Goal: Information Seeking & Learning: Learn about a topic

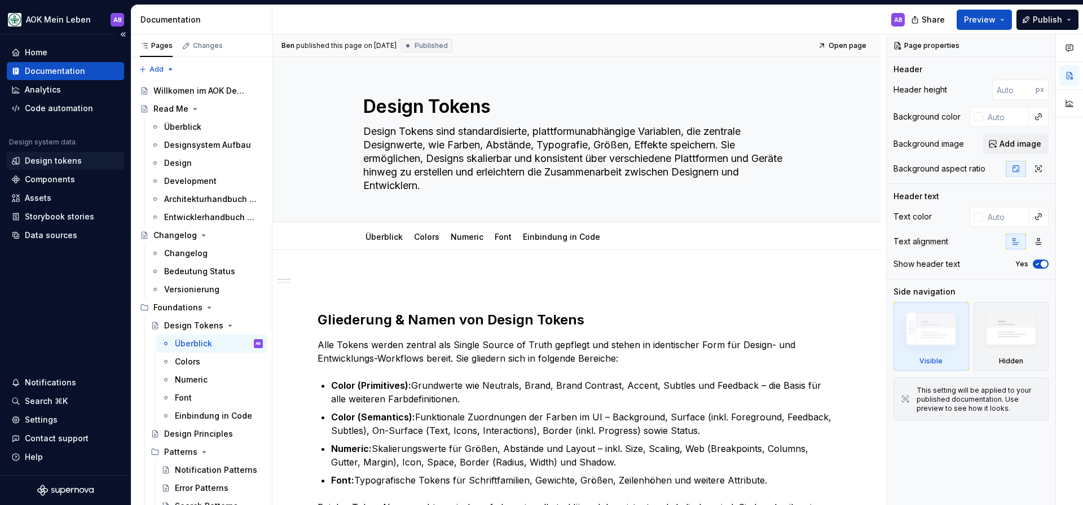
click at [49, 156] on div "Design tokens" at bounding box center [53, 160] width 57 height 11
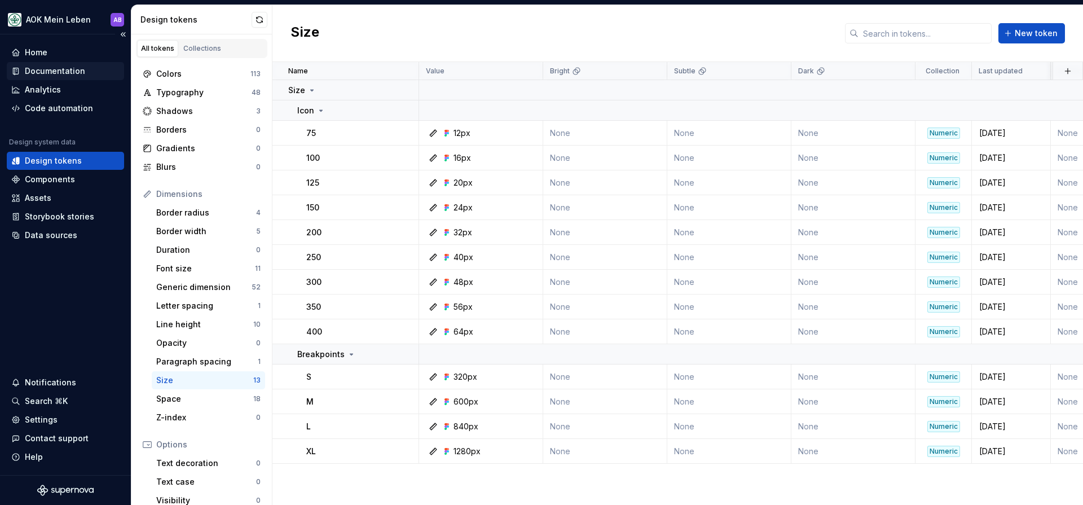
click at [45, 68] on div "Documentation" at bounding box center [55, 70] width 60 height 11
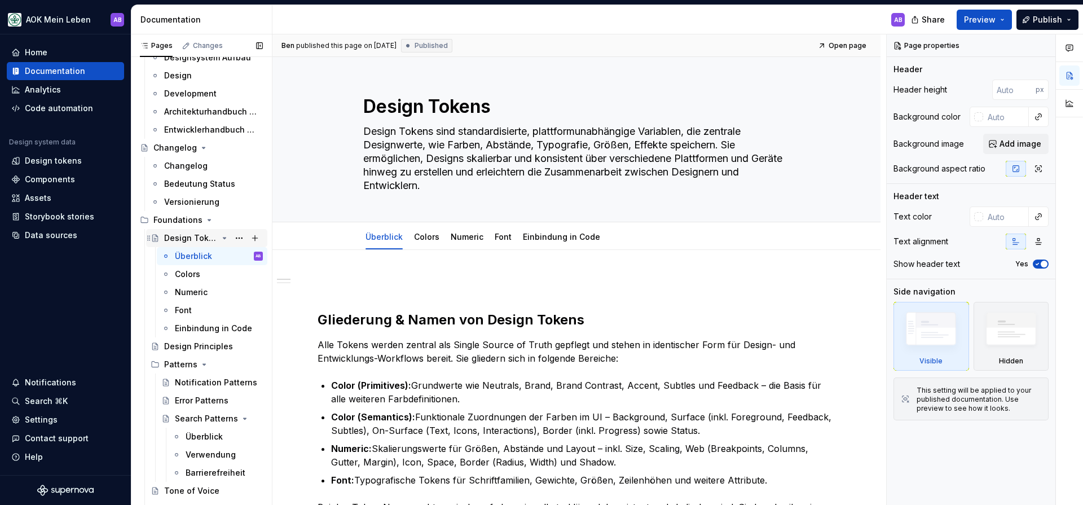
scroll to position [89, 0]
click at [183, 288] on div "Numeric" at bounding box center [191, 291] width 33 height 11
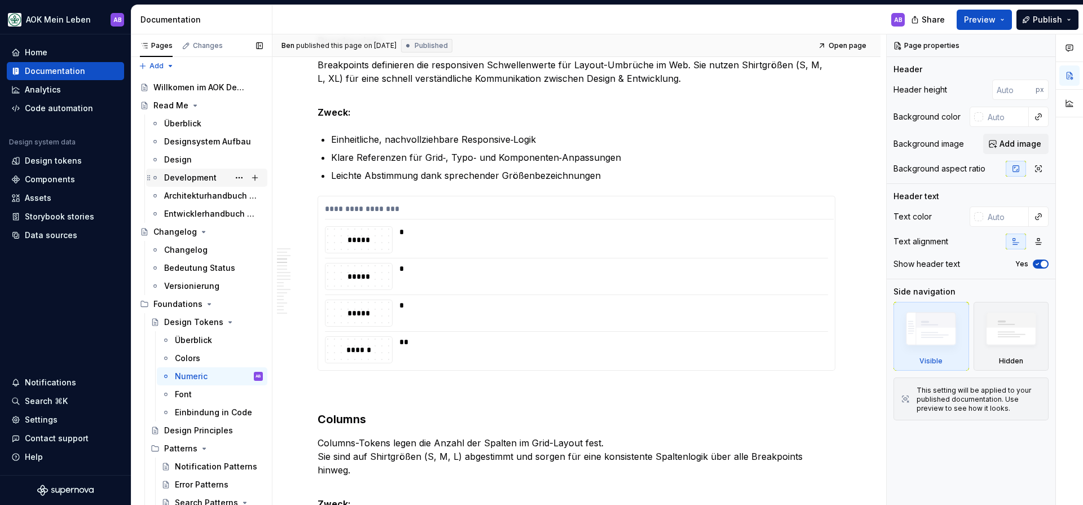
scroll to position [2, 0]
click at [185, 177] on div "Development" at bounding box center [190, 179] width 52 height 11
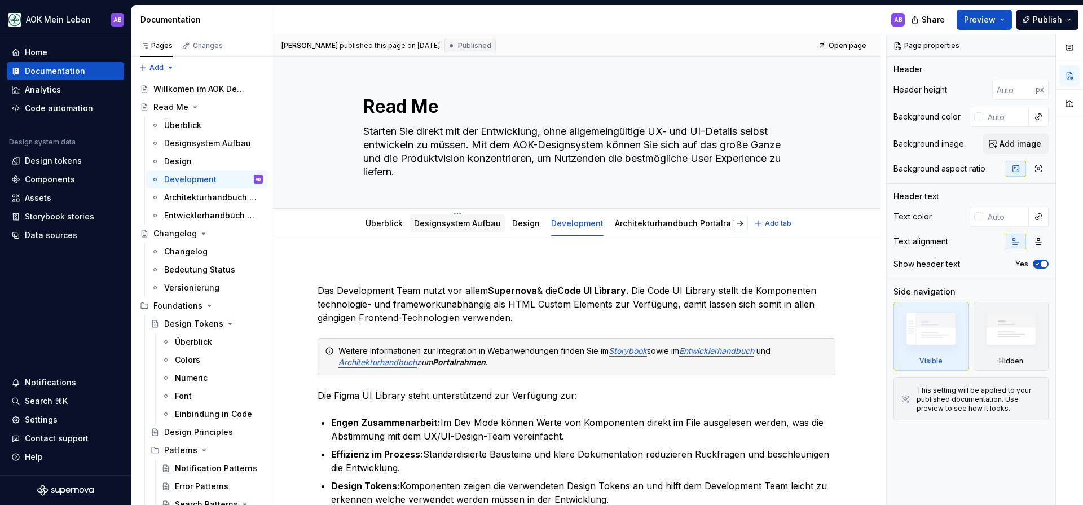
click at [432, 225] on link "Designsystem Aufbau" at bounding box center [457, 223] width 87 height 10
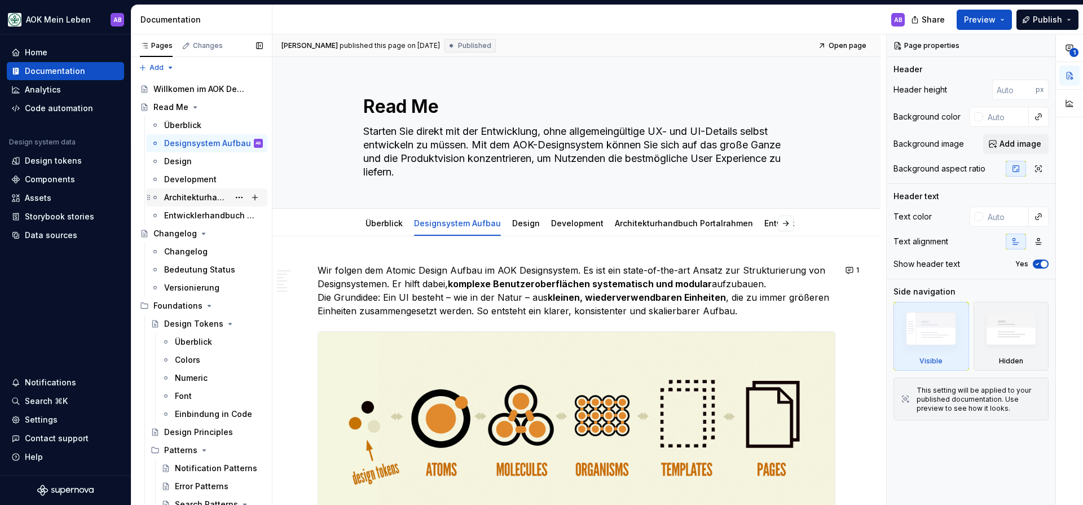
click at [192, 201] on div "Architekturhandbuch Portalrahmen" at bounding box center [196, 197] width 65 height 11
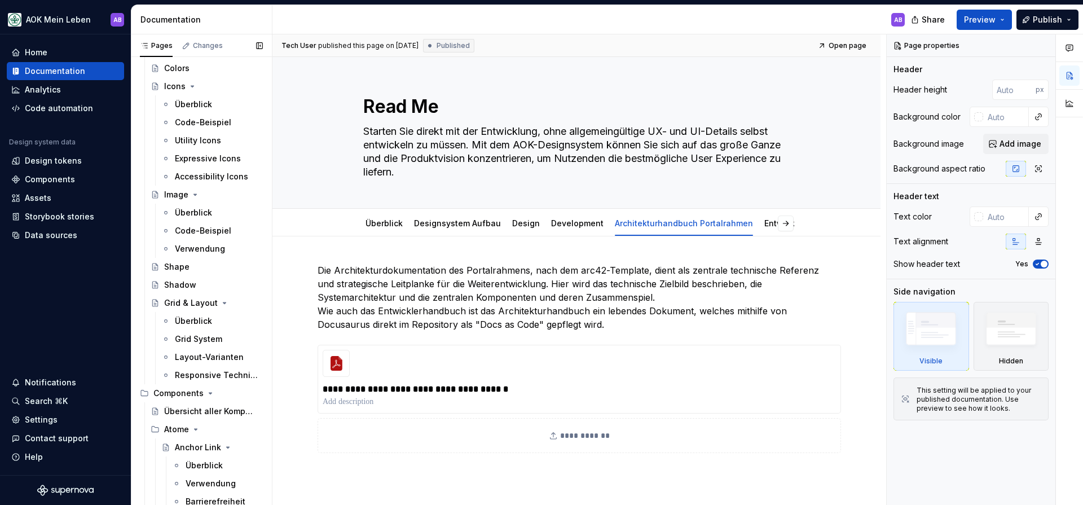
scroll to position [829, 0]
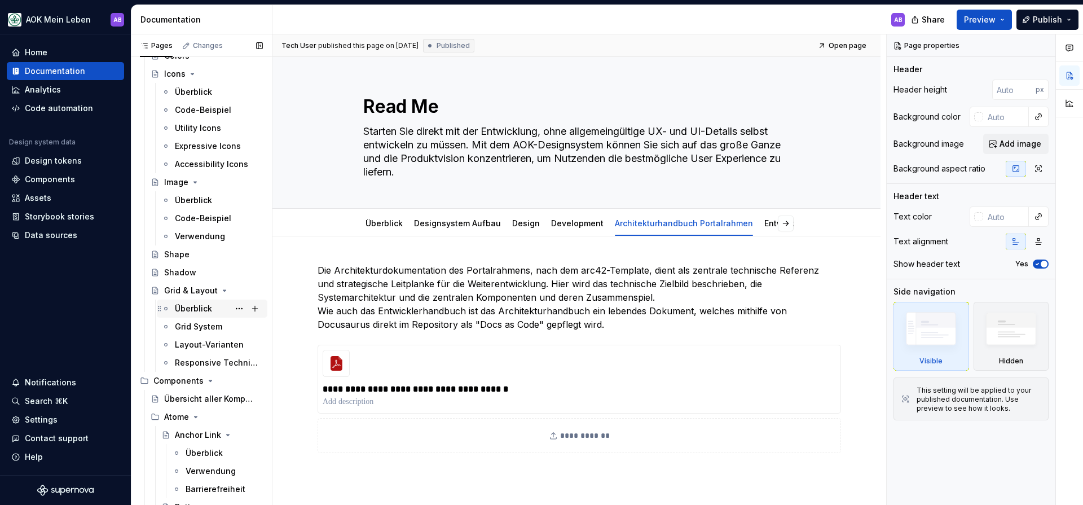
click at [192, 308] on div "Überblick" at bounding box center [193, 308] width 37 height 11
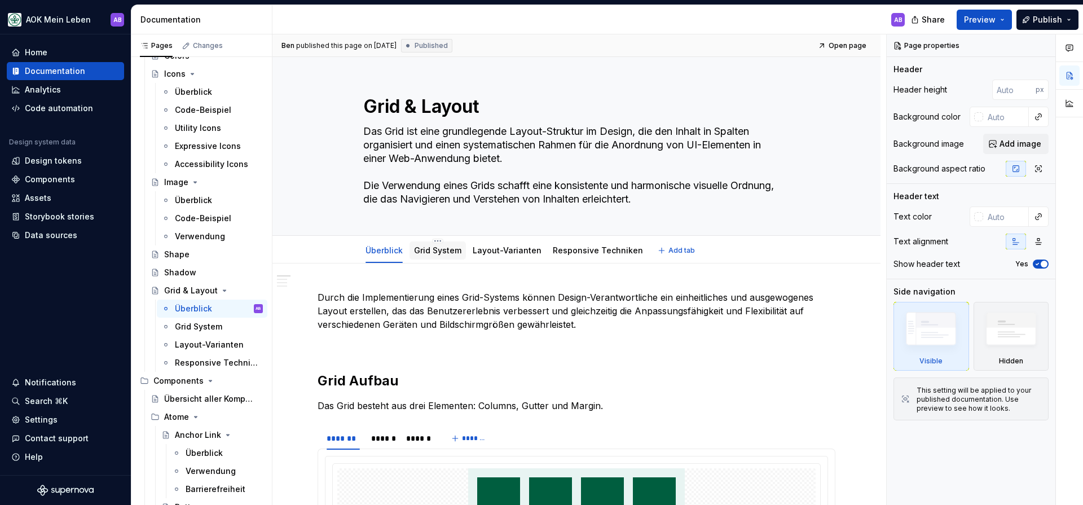
click at [463, 253] on div "Grid System" at bounding box center [438, 251] width 56 height 18
click at [432, 245] on link "Grid System" at bounding box center [437, 250] width 47 height 10
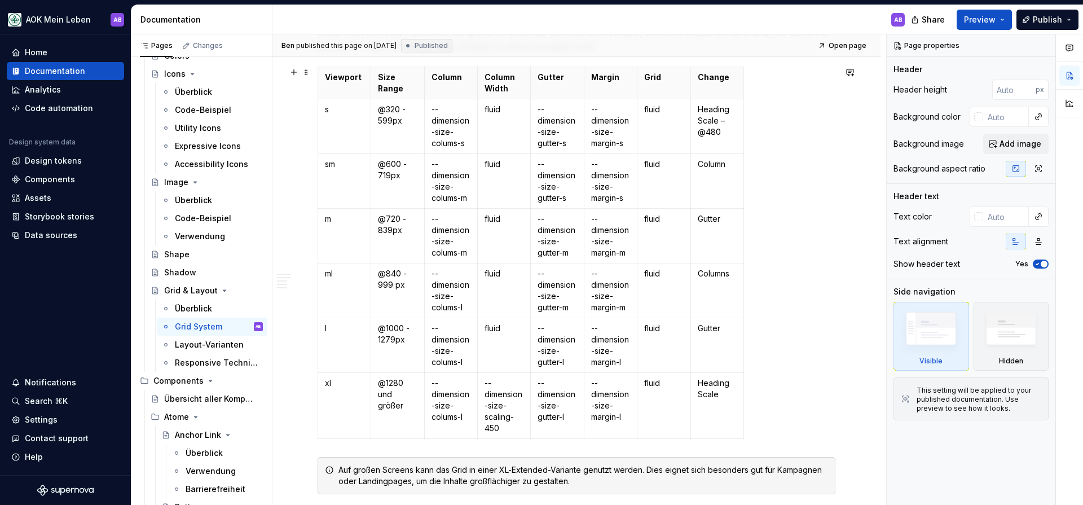
scroll to position [304, 0]
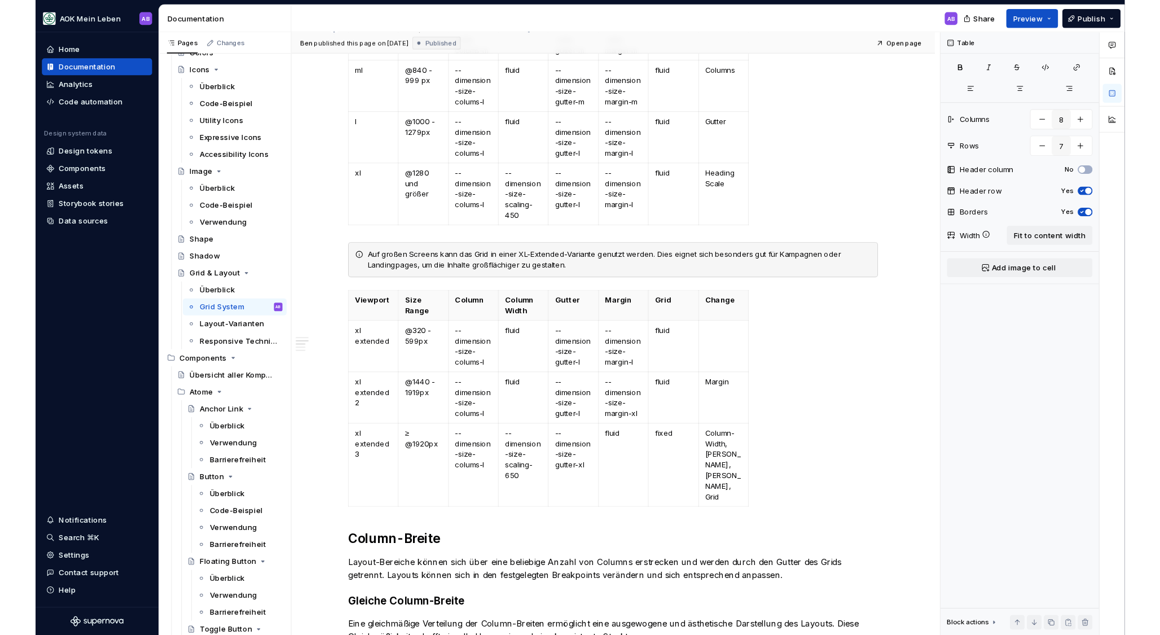
scroll to position [504, 0]
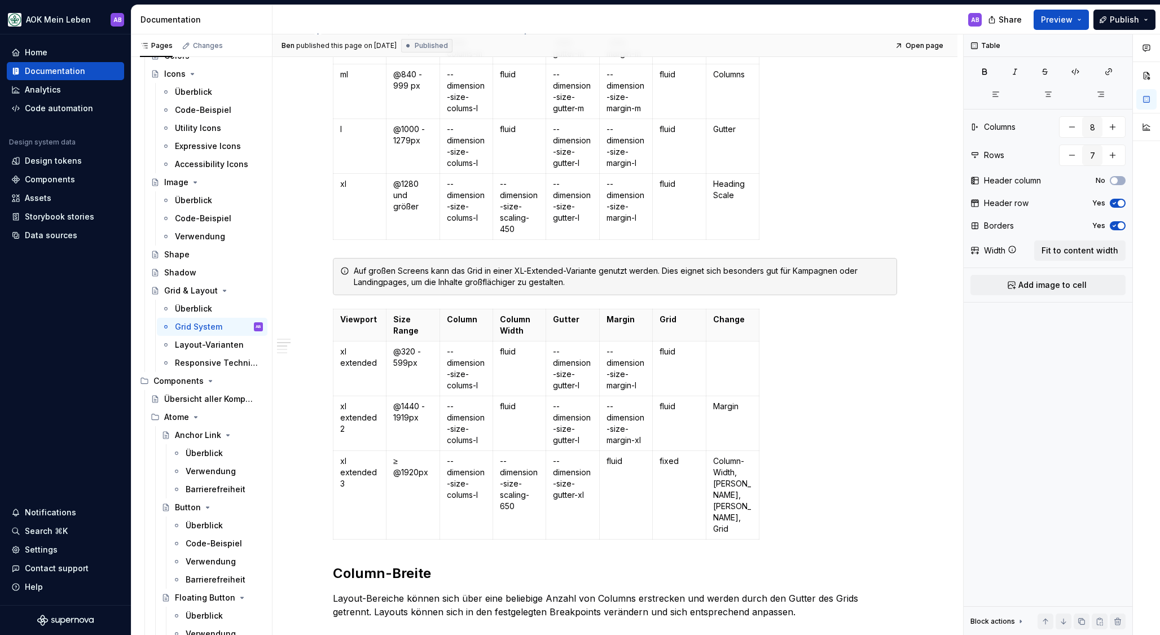
type textarea "*"
